Goal: Find specific page/section: Find specific page/section

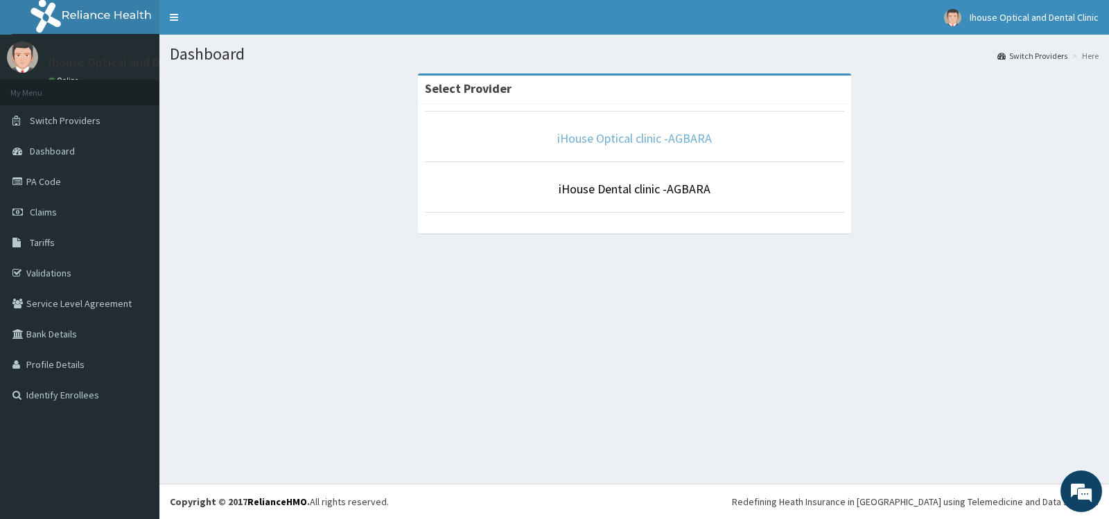
click at [617, 138] on link "iHouse Optical clinic -AGBARA" at bounding box center [634, 138] width 155 height 16
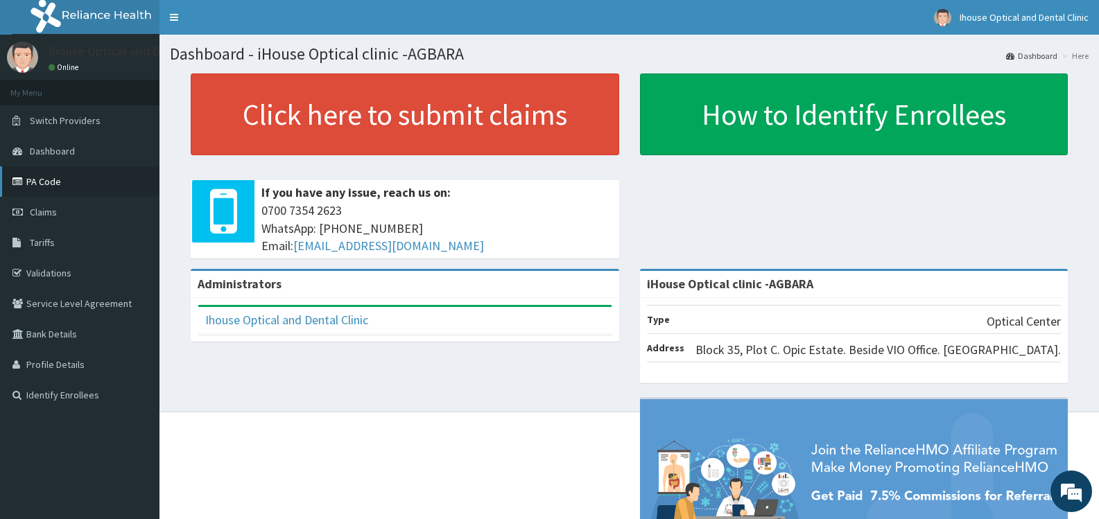
click at [54, 176] on link "PA Code" at bounding box center [79, 181] width 159 height 30
